Goal: Task Accomplishment & Management: Complete application form

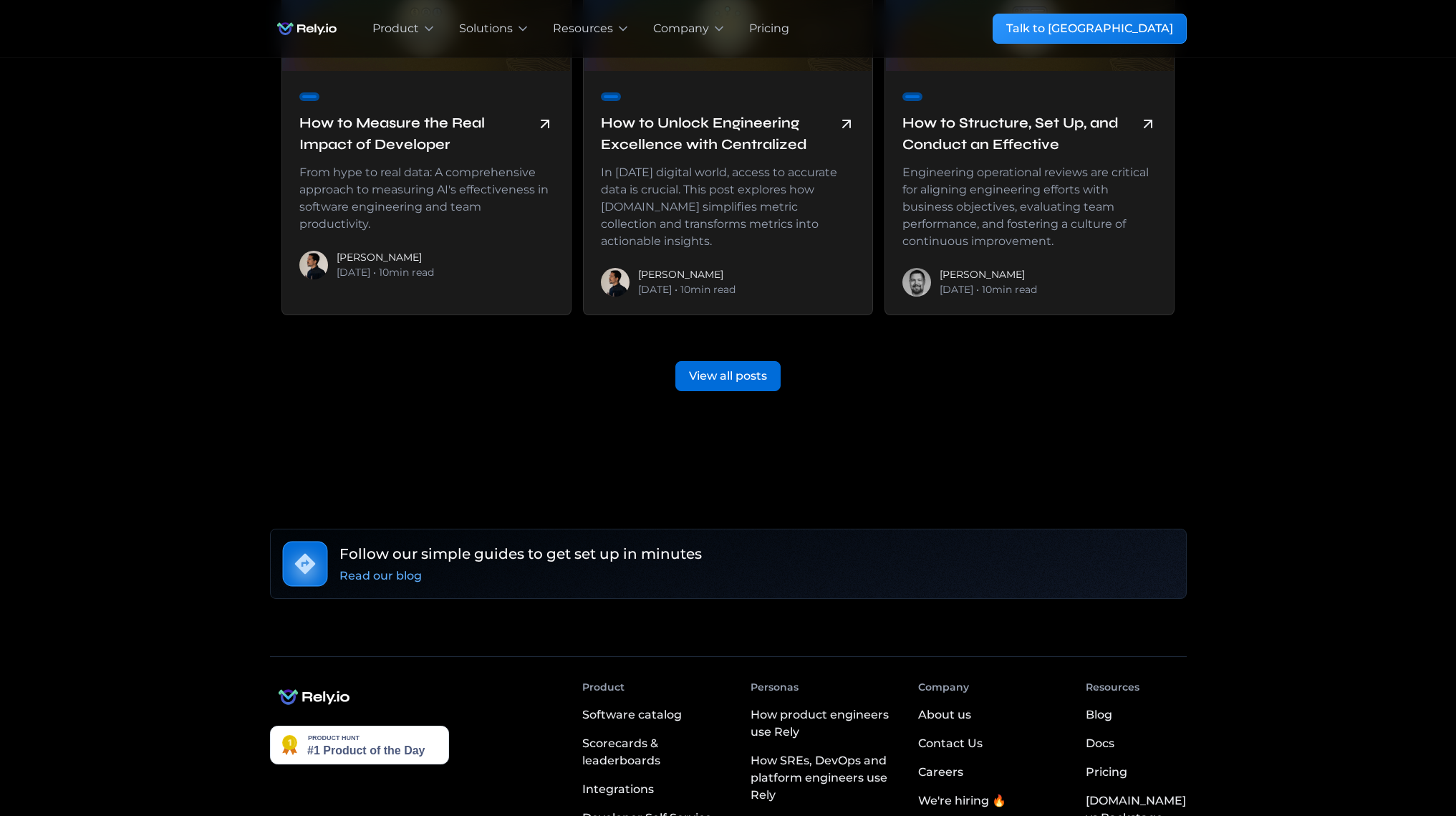
scroll to position [3583, 0]
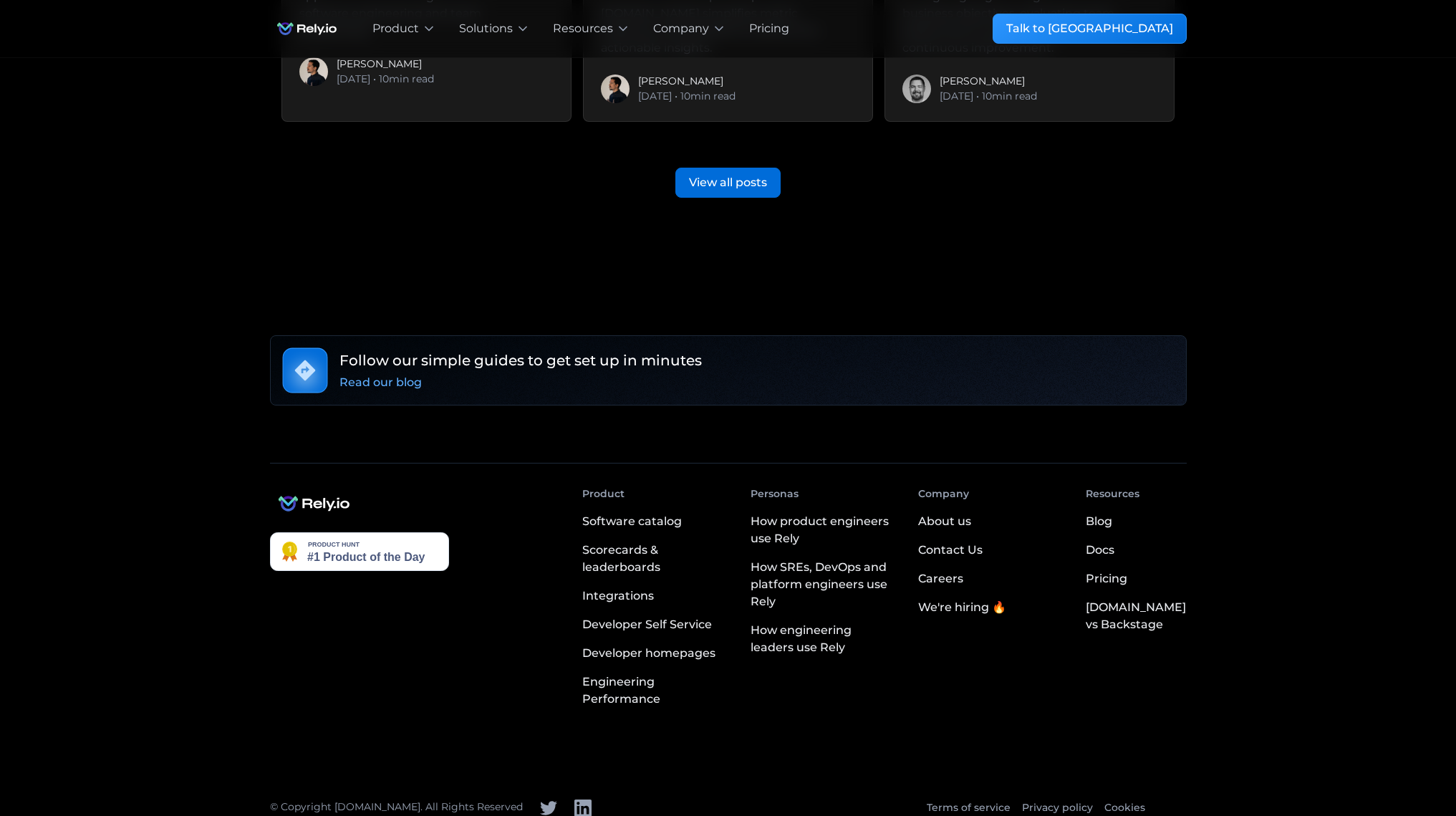
click at [963, 571] on div "Careers" at bounding box center [940, 579] width 45 height 17
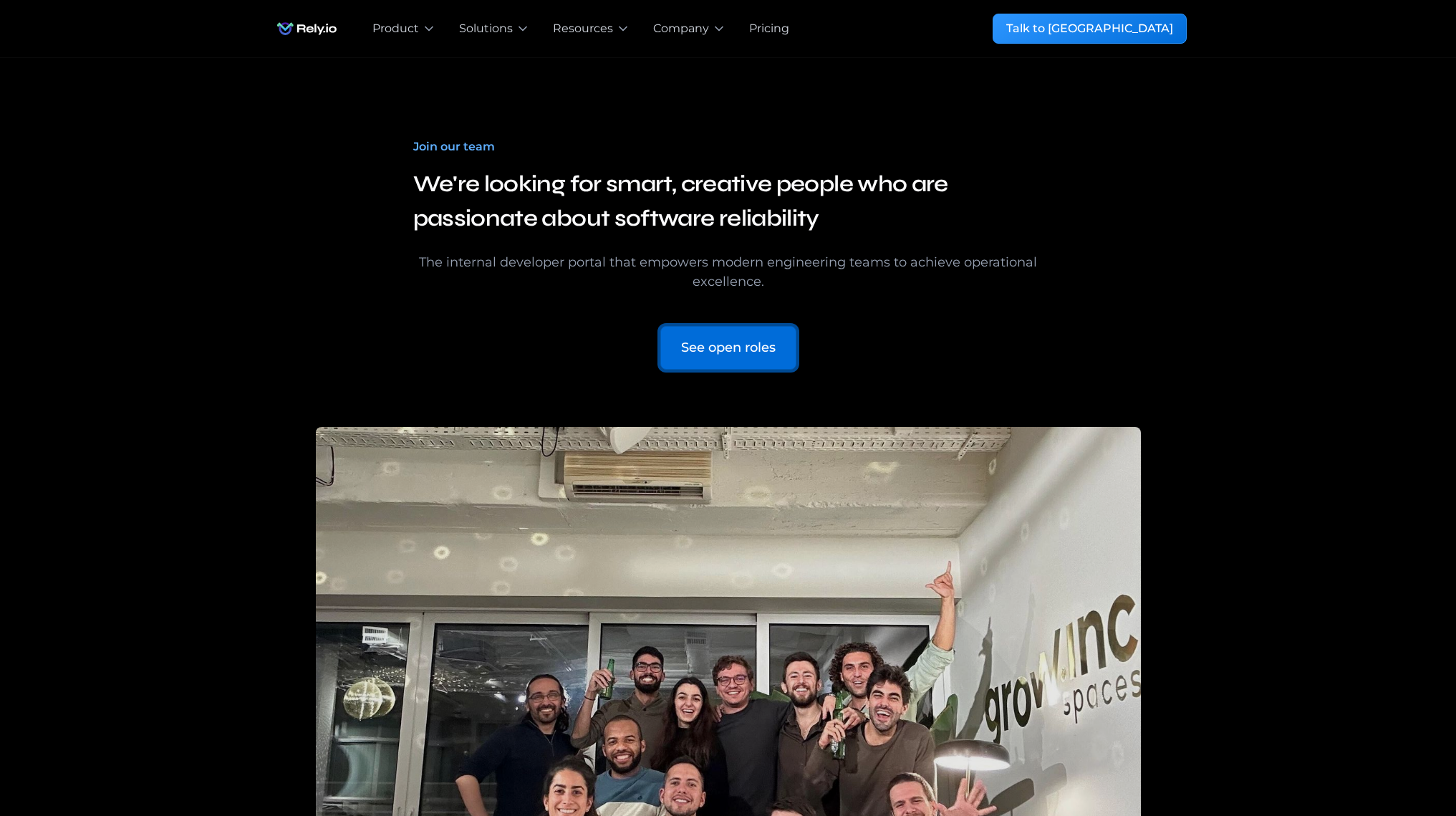
click at [759, 350] on div "See open roles" at bounding box center [729, 348] width 95 height 19
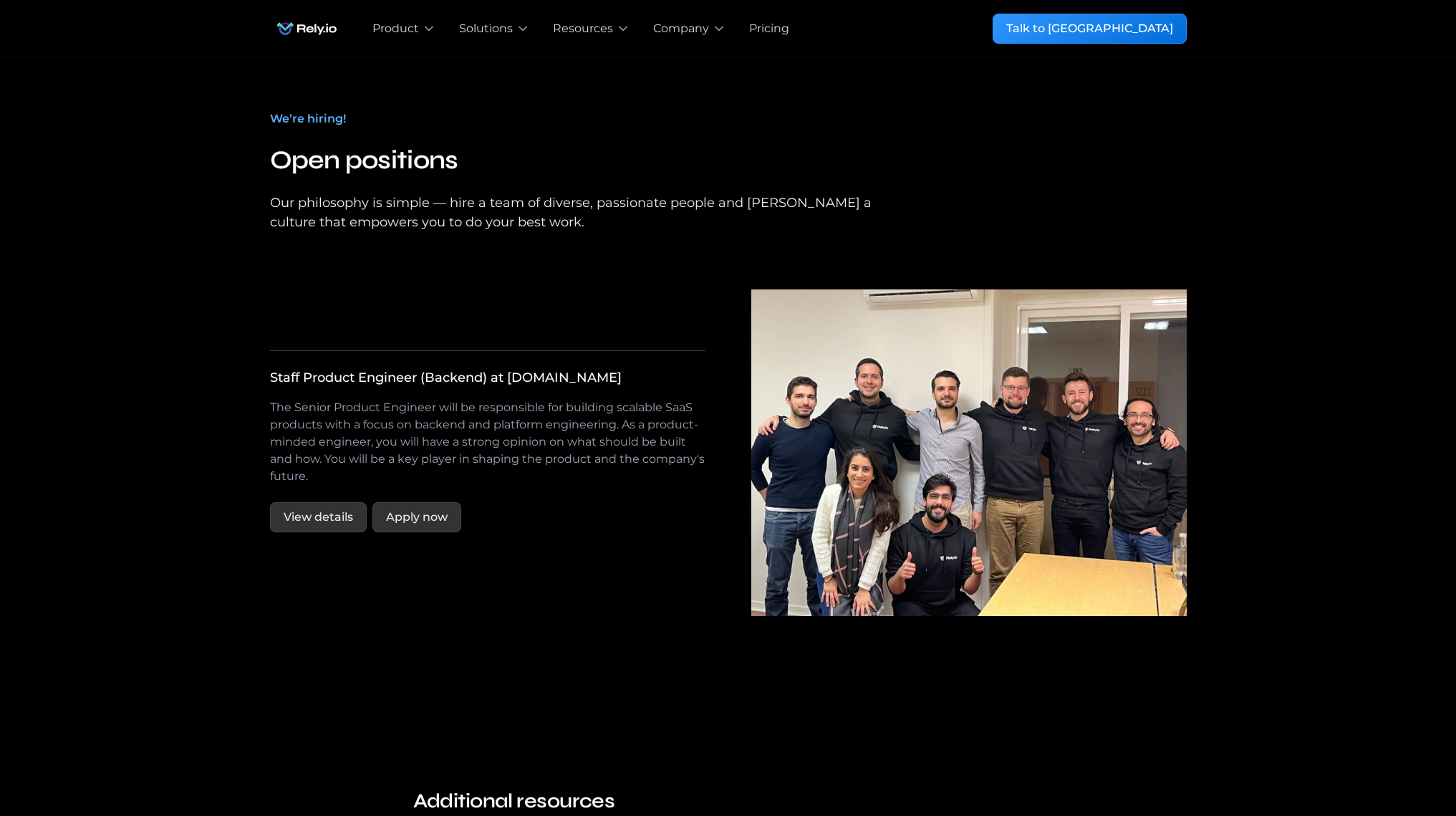
scroll to position [2427, 0]
click at [341, 502] on link "View details" at bounding box center [319, 517] width 97 height 30
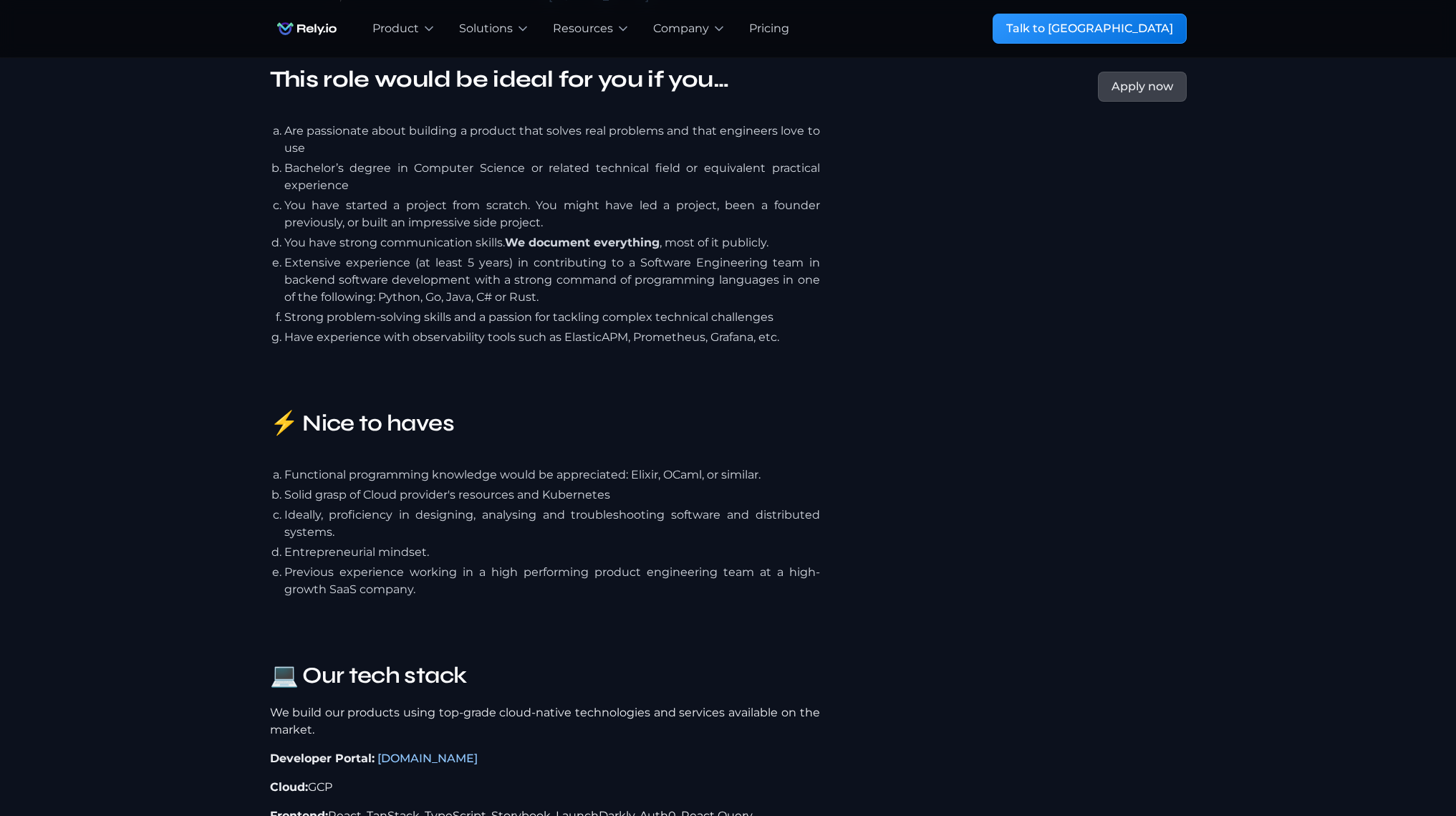
scroll to position [1607, 0]
